Goal: Information Seeking & Learning: Learn about a topic

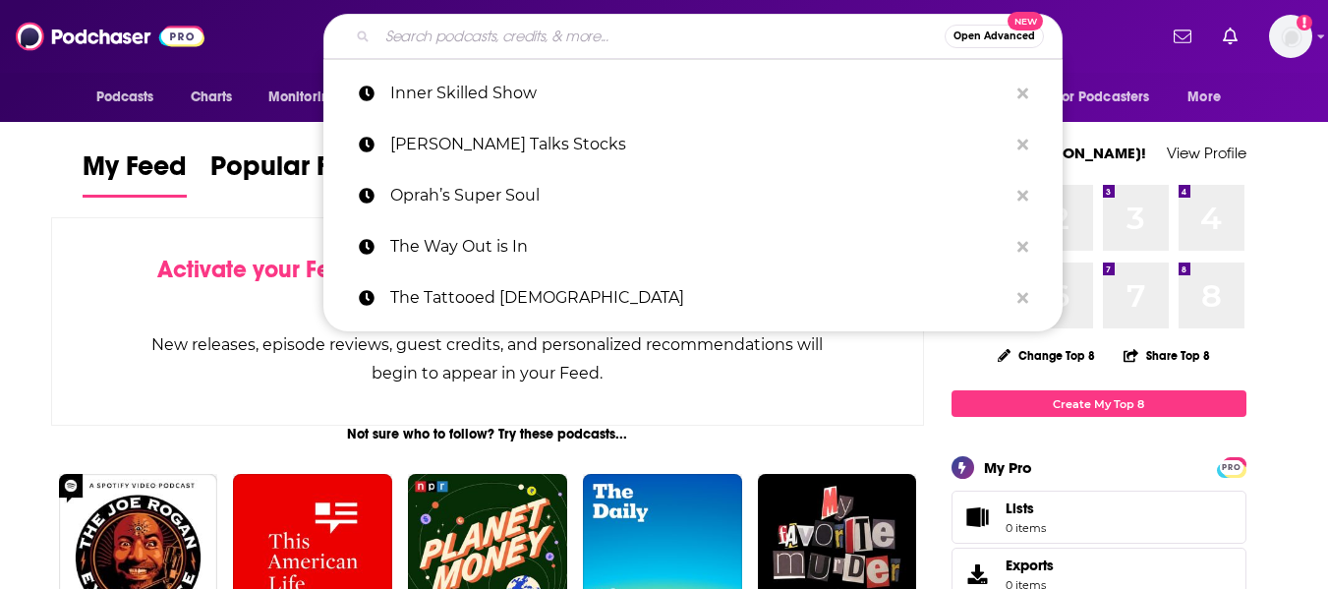
click at [658, 33] on input "Search podcasts, credits, & more..." at bounding box center [661, 36] width 567 height 31
paste input "[URL][DOMAIN_NAME][PERSON_NAME]"
type input "[URL][DOMAIN_NAME][PERSON_NAME]"
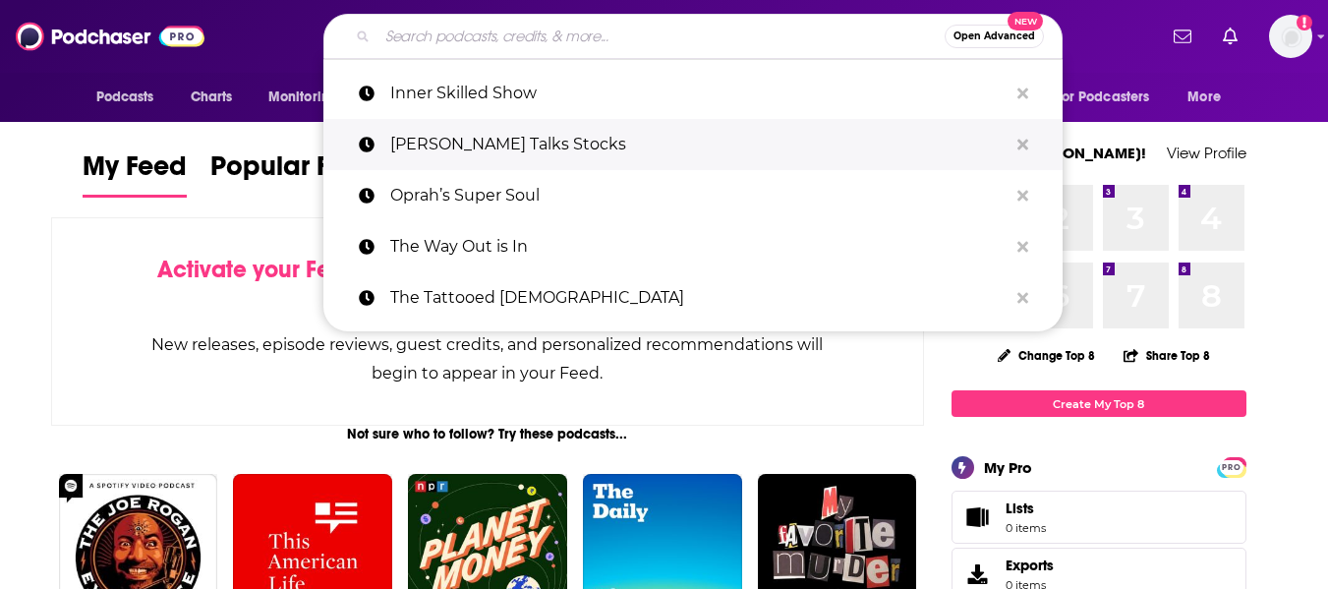
click at [546, 136] on p "[PERSON_NAME] Talks Stocks" at bounding box center [699, 144] width 618 height 51
type input "[PERSON_NAME] Talks Stocks"
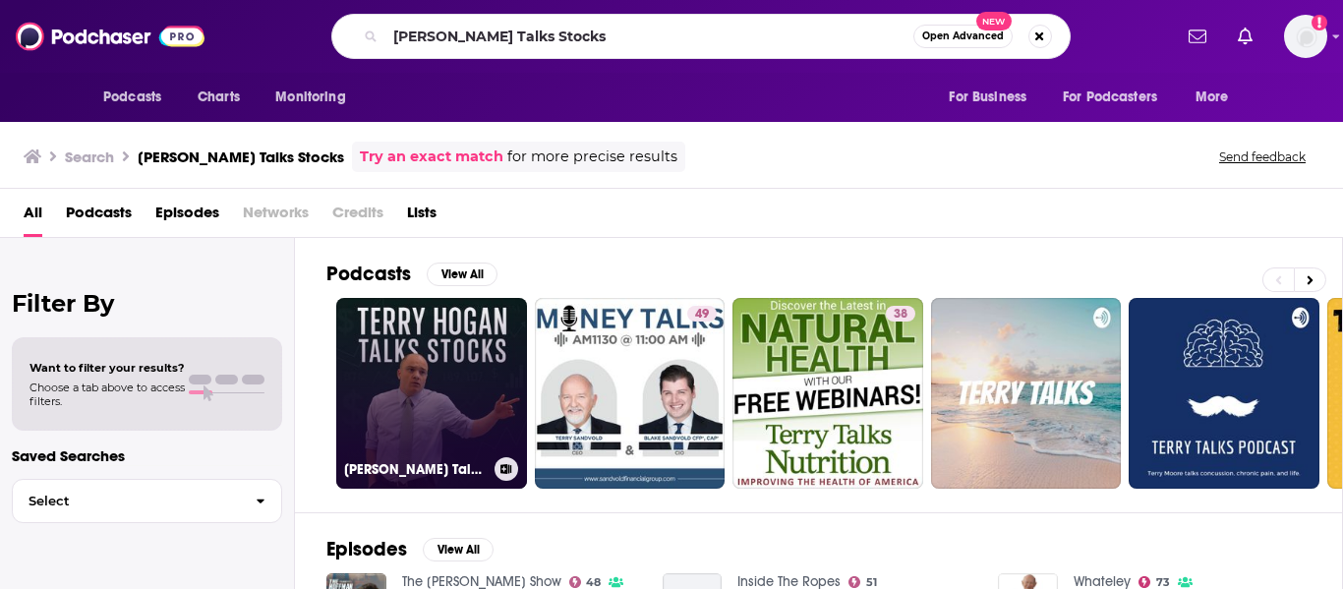
click at [411, 405] on link "[PERSON_NAME] Talks Stocks" at bounding box center [431, 393] width 191 height 191
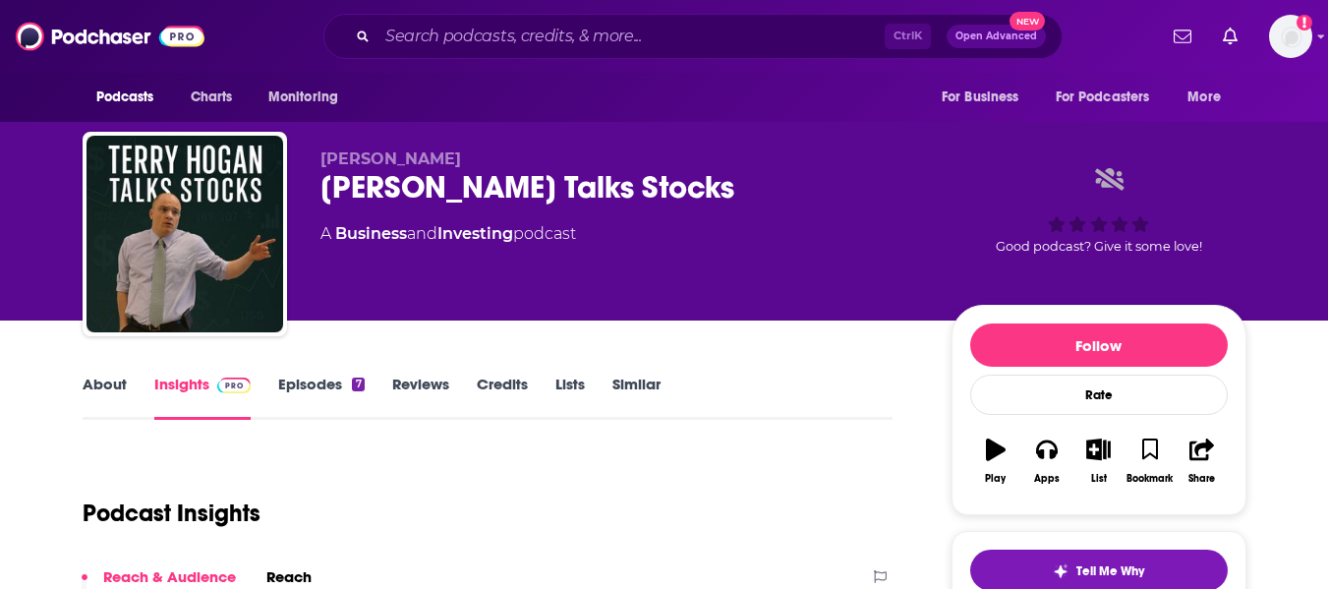
click at [88, 390] on link "About" at bounding box center [105, 397] width 44 height 45
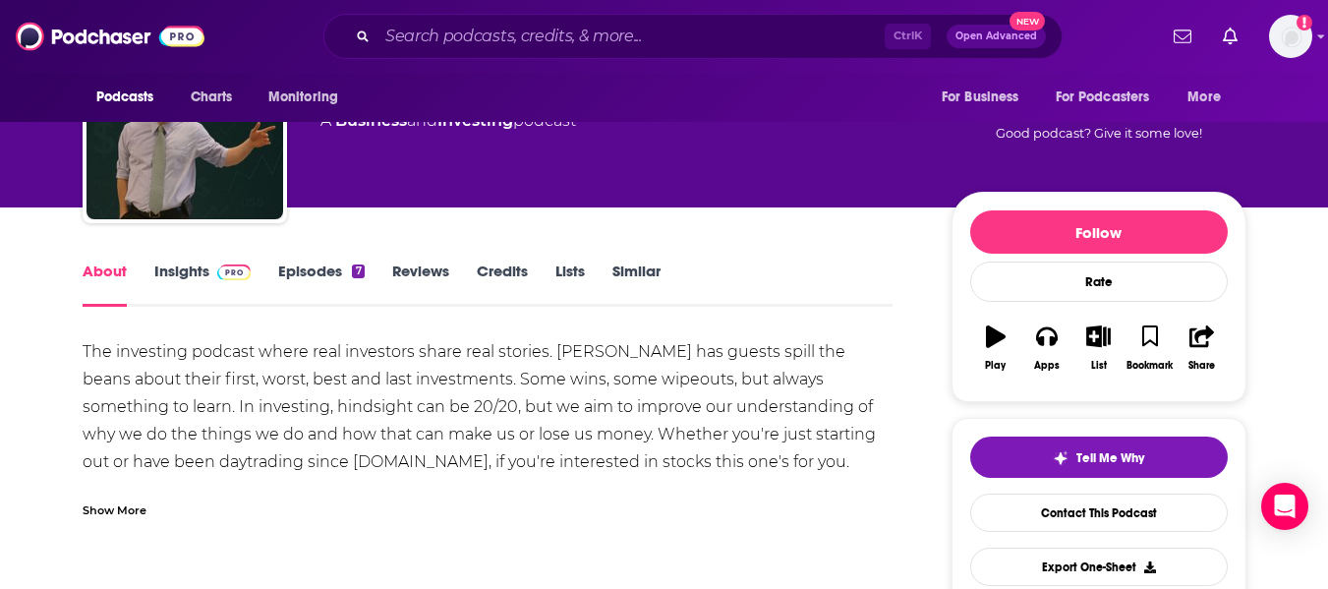
scroll to position [93, 0]
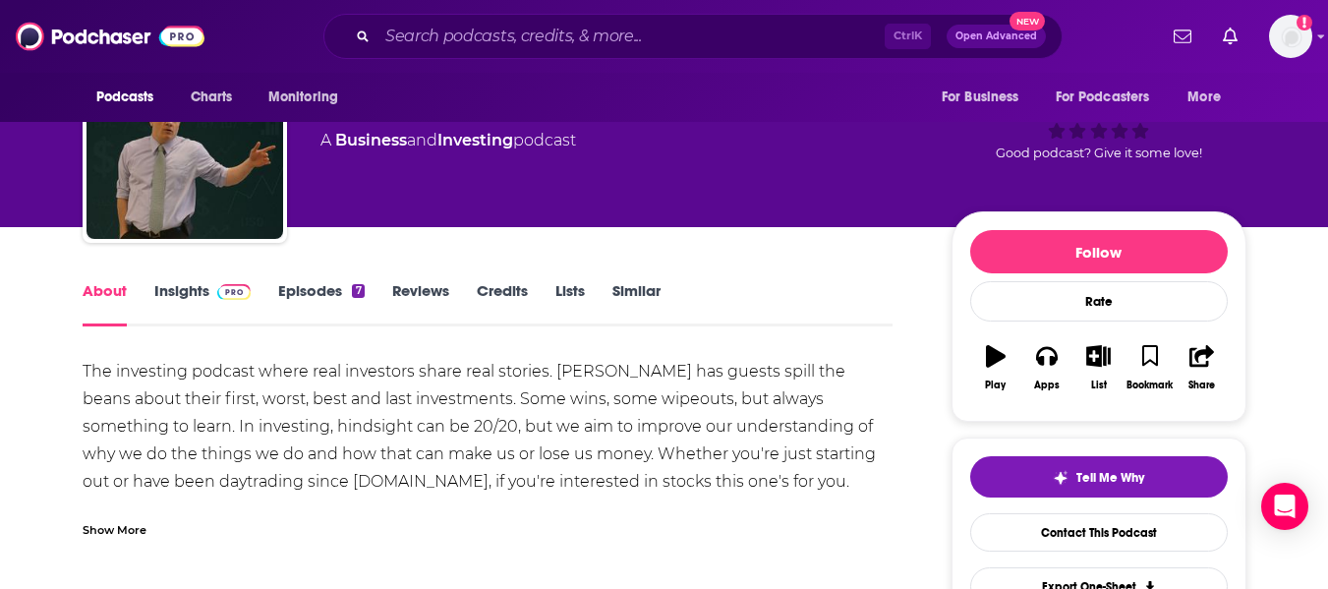
click at [182, 305] on link "Insights" at bounding box center [202, 303] width 97 height 45
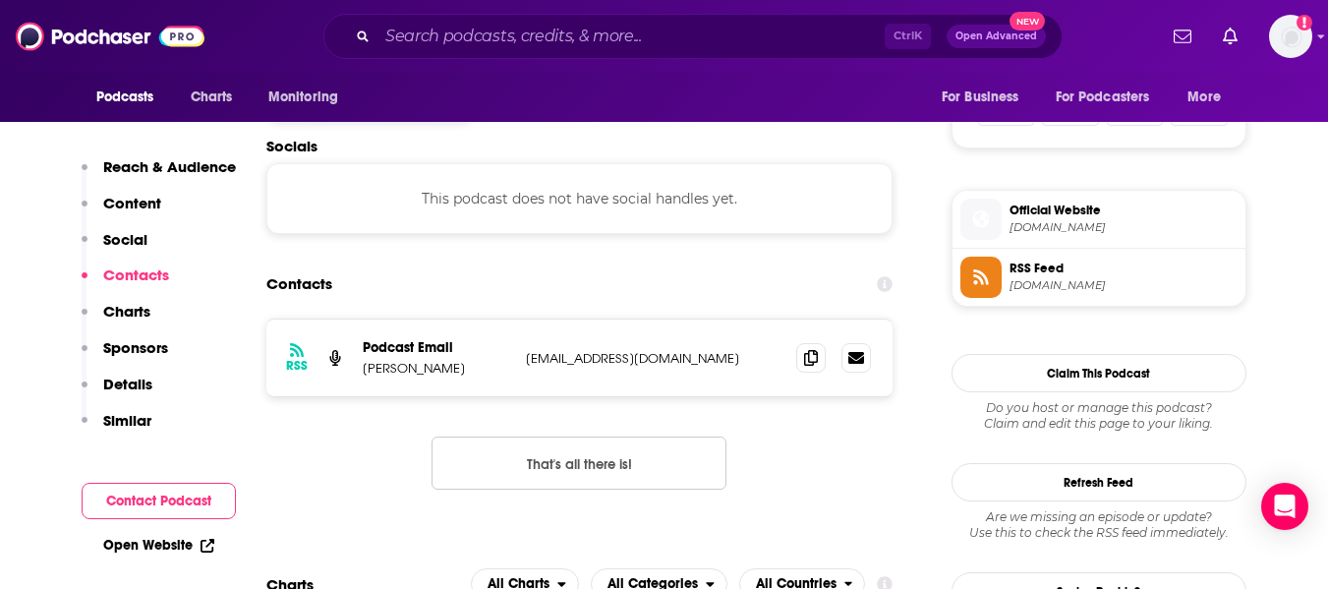
scroll to position [1323, 0]
click at [816, 361] on icon at bounding box center [811, 356] width 14 height 16
click at [176, 544] on link "Open Website" at bounding box center [158, 545] width 111 height 17
